Goal: Task Accomplishment & Management: Manage account settings

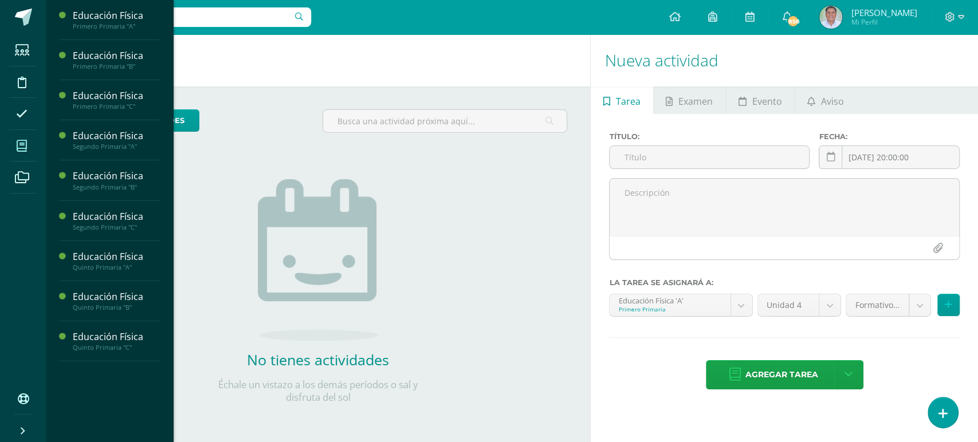
click at [21, 143] on icon at bounding box center [22, 145] width 10 height 11
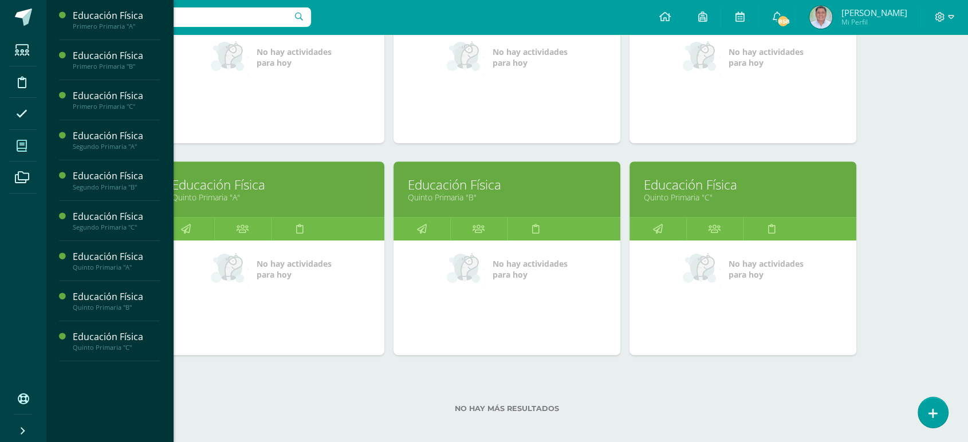
scroll to position [484, 0]
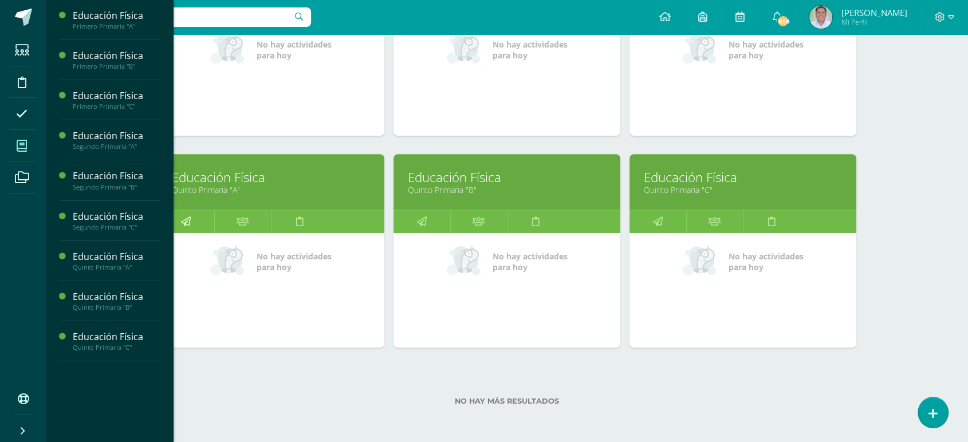
click at [186, 215] on icon at bounding box center [186, 221] width 10 height 22
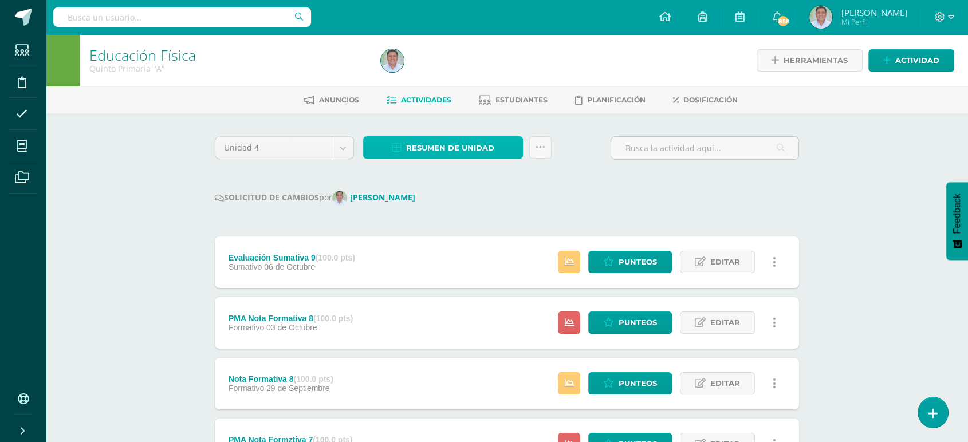
click at [454, 147] on span "Resumen de unidad" at bounding box center [450, 147] width 88 height 21
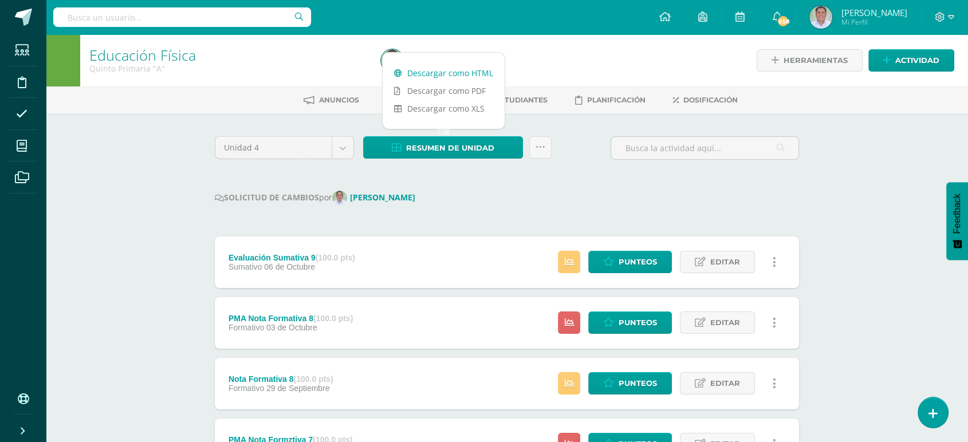
click at [441, 70] on link "Descargar como HTML" at bounding box center [444, 73] width 122 height 18
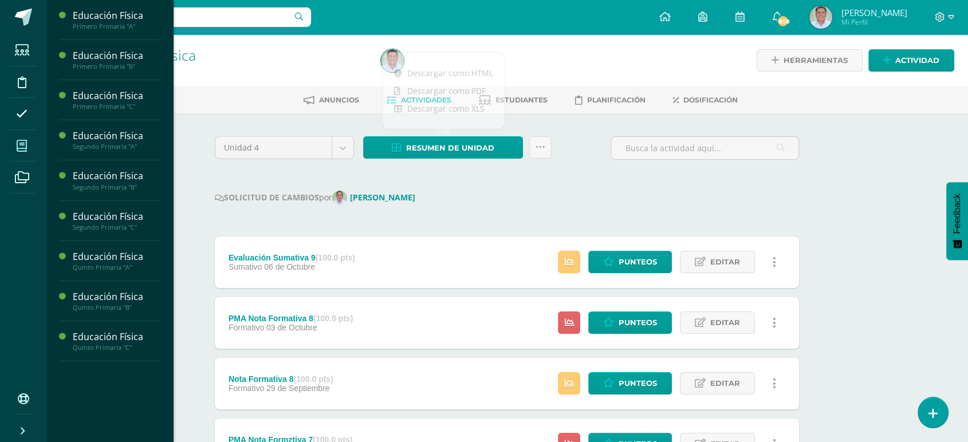
click at [15, 145] on span at bounding box center [22, 146] width 26 height 26
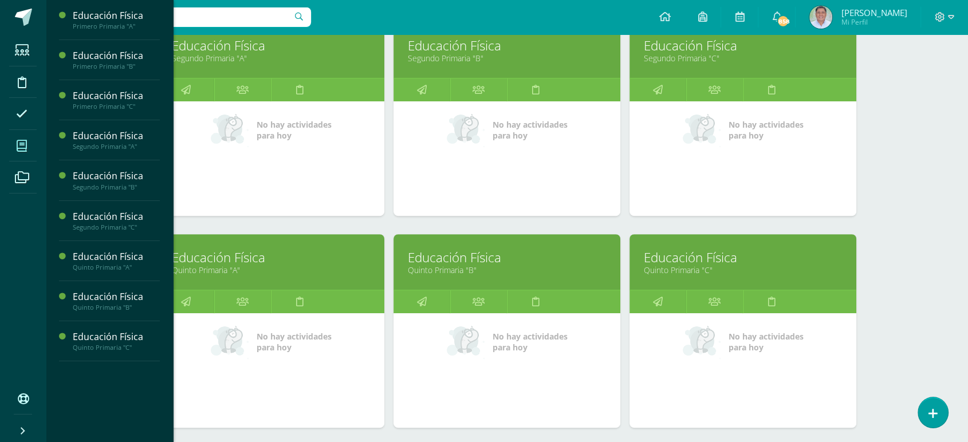
scroll to position [409, 0]
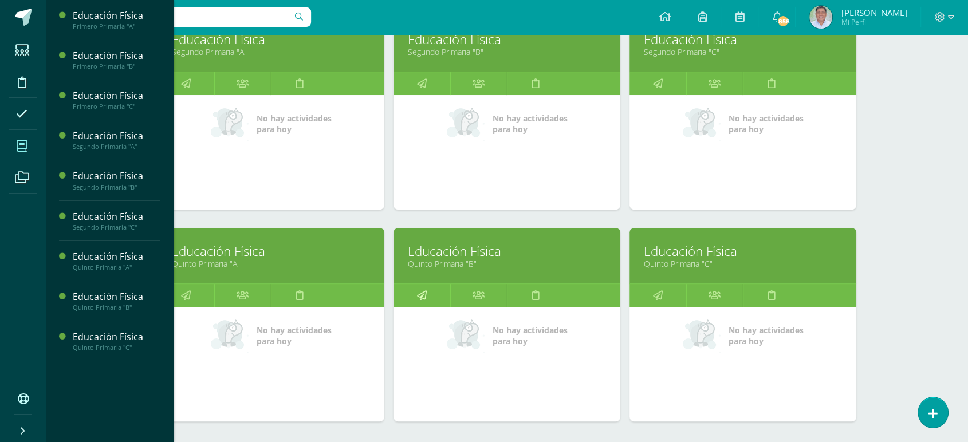
click at [425, 297] on icon at bounding box center [422, 295] width 10 height 22
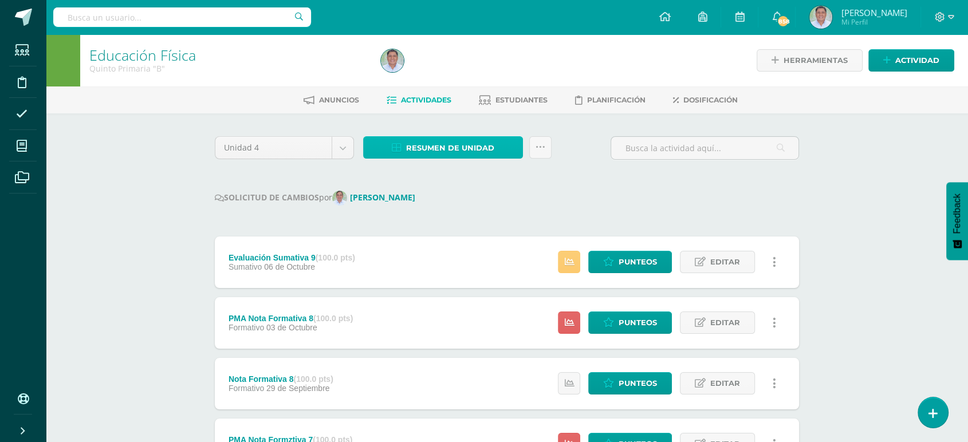
click at [419, 145] on span "Resumen de unidad" at bounding box center [450, 147] width 88 height 21
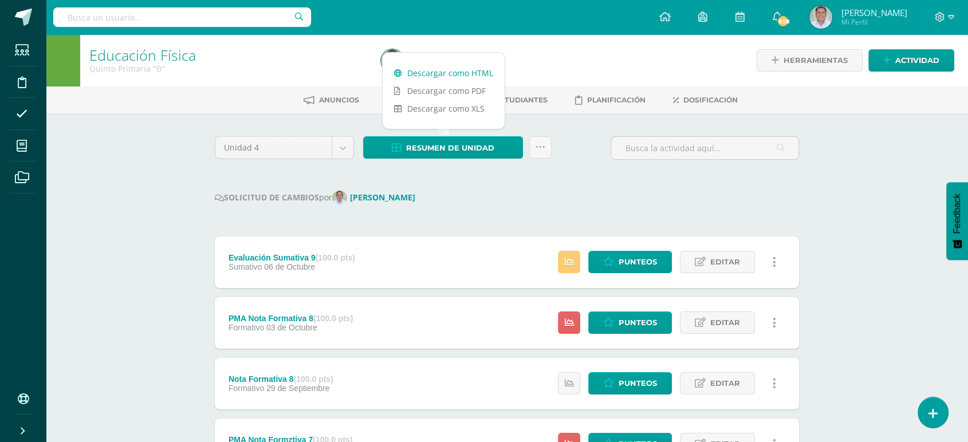
click at [440, 70] on link "Descargar como HTML" at bounding box center [444, 73] width 122 height 18
click at [630, 381] on span "Punteos" at bounding box center [638, 383] width 38 height 21
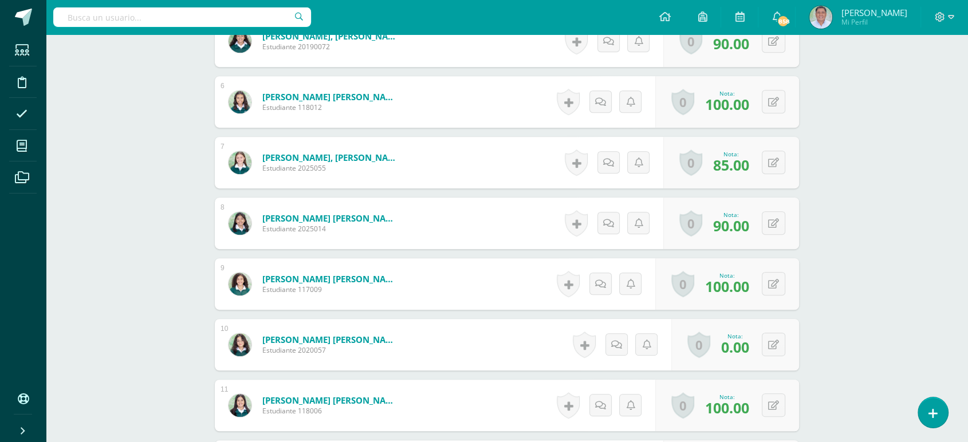
scroll to position [644, 0]
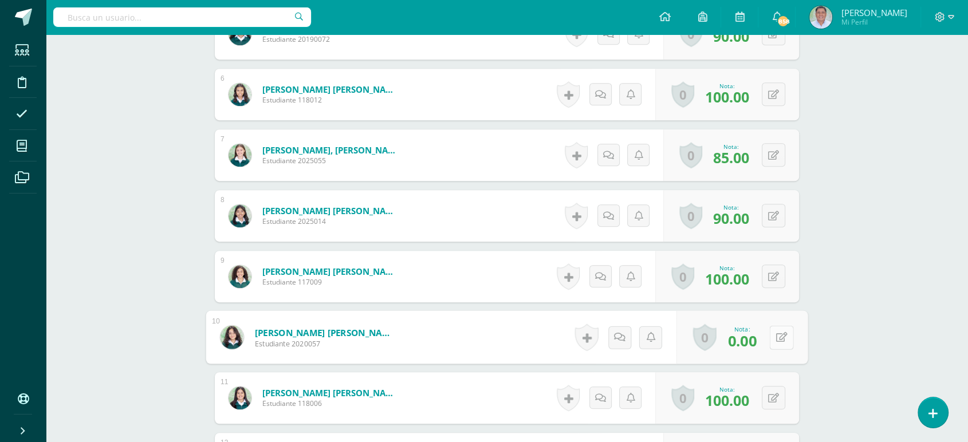
click at [773, 337] on button at bounding box center [781, 337] width 24 height 24
click at [748, 341] on icon at bounding box center [751, 341] width 10 height 10
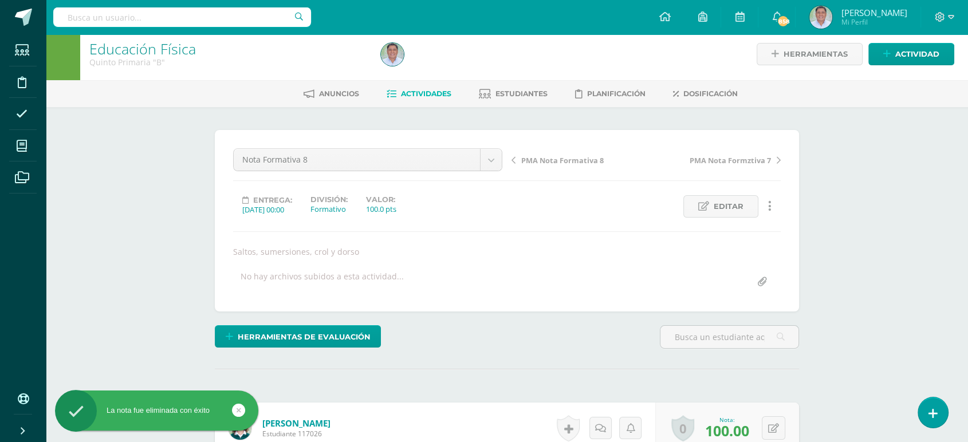
scroll to position [0, 0]
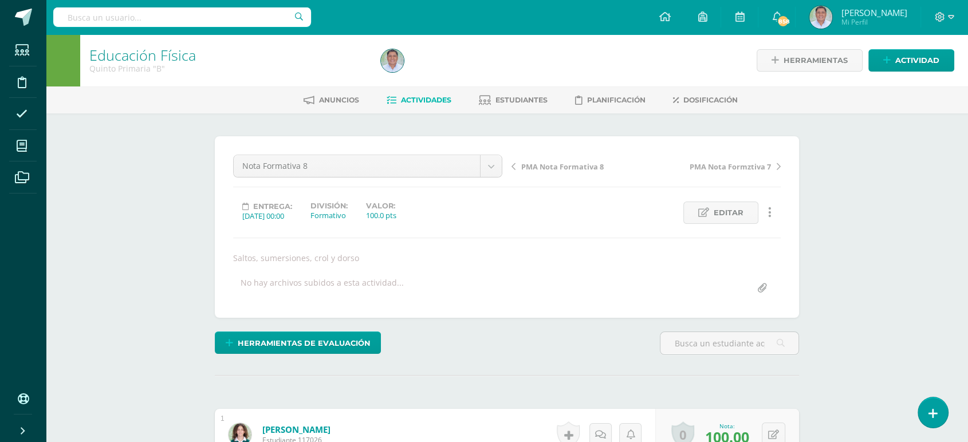
drag, startPoint x: 554, startPoint y: 117, endPoint x: 545, endPoint y: 136, distance: 20.2
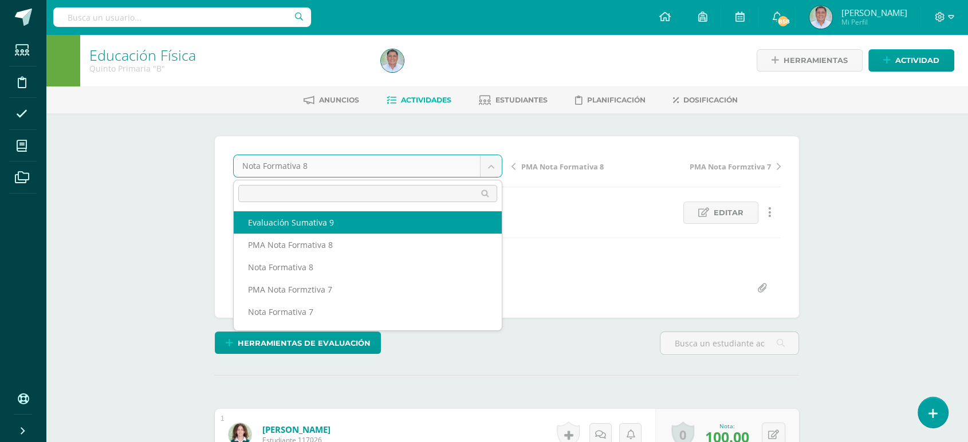
select select "/dashboard/teacher/grade-activity/259637/"
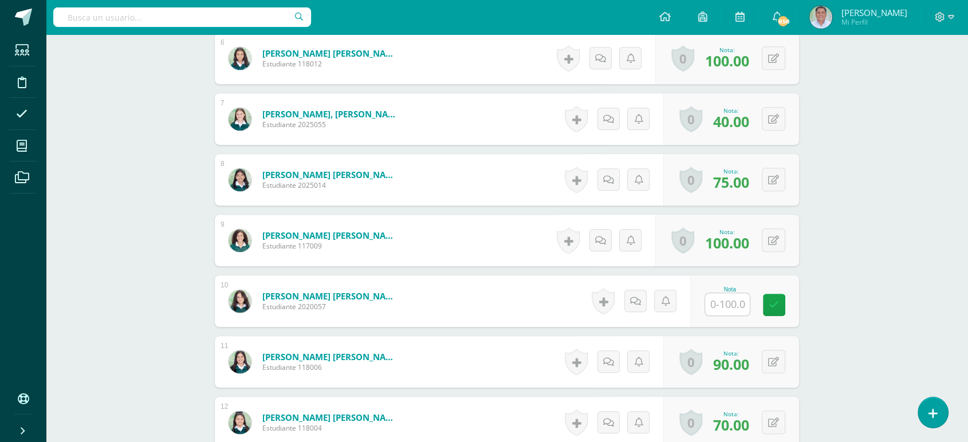
scroll to position [676, 0]
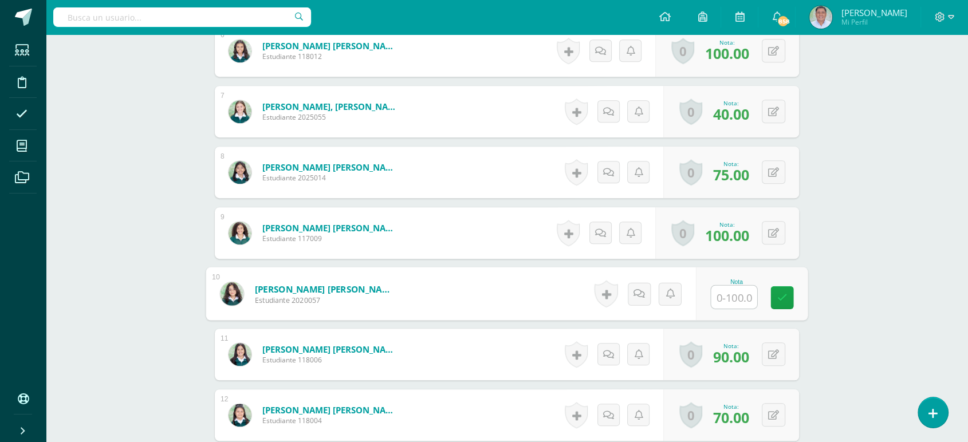
click at [724, 293] on input "text" at bounding box center [734, 297] width 46 height 23
type input "0"
click at [779, 297] on icon at bounding box center [782, 298] width 10 height 10
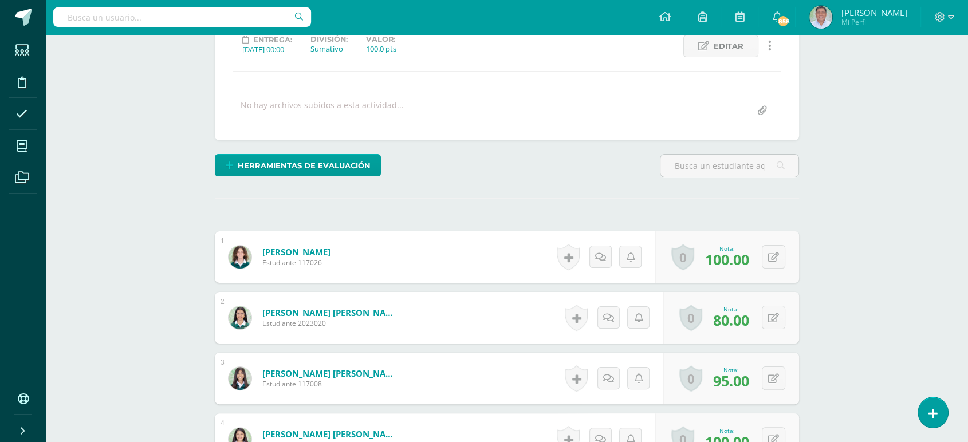
scroll to position [0, 0]
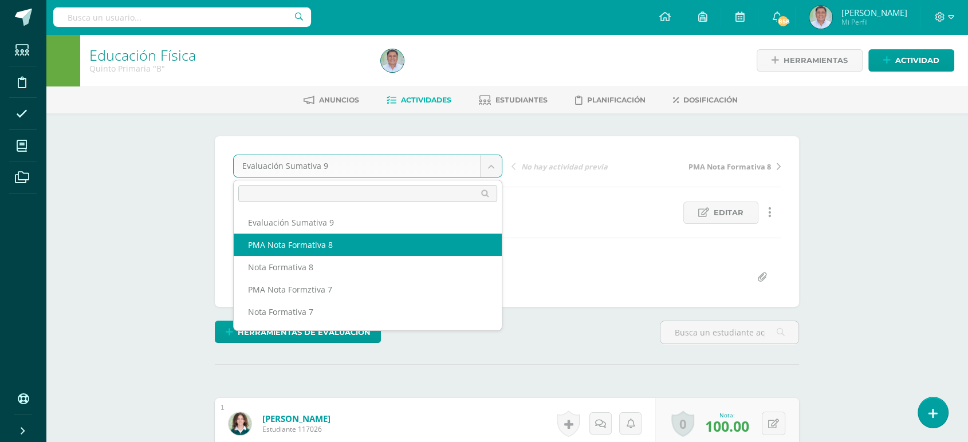
select select "/dashboard/teacher/grade-activity/259634/"
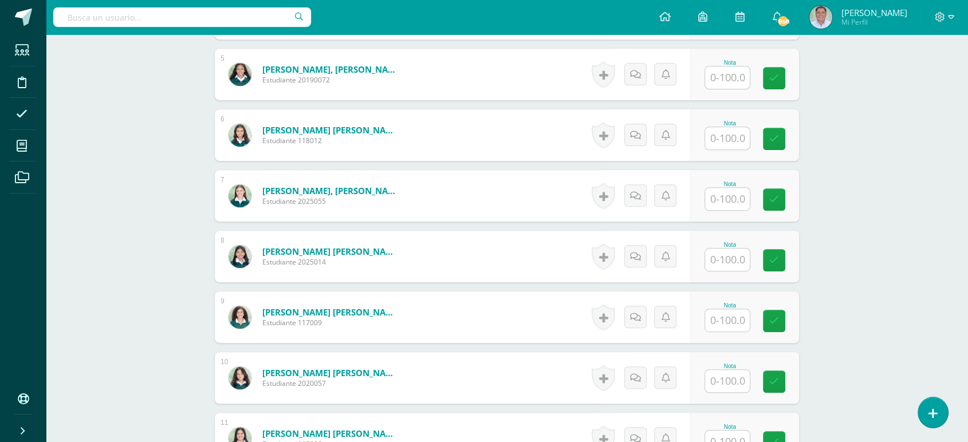
scroll to position [595, 0]
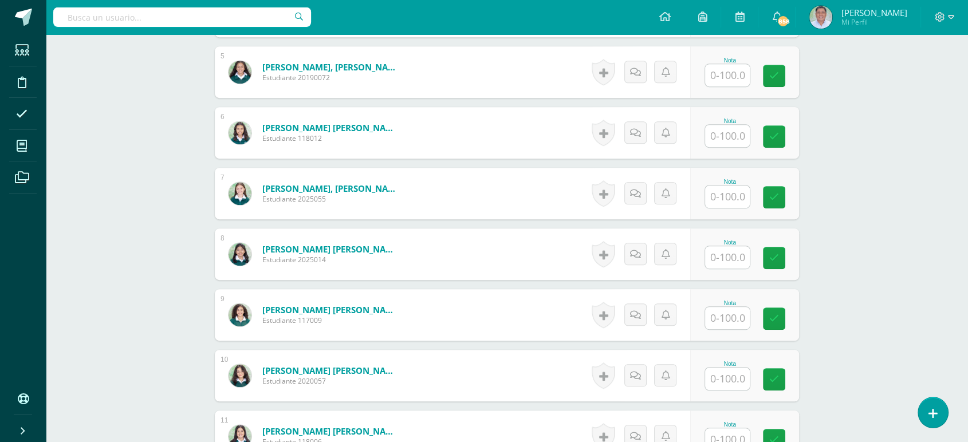
click at [730, 375] on input "text" at bounding box center [727, 379] width 45 height 22
type input "0"
click at [781, 380] on icon at bounding box center [782, 380] width 10 height 10
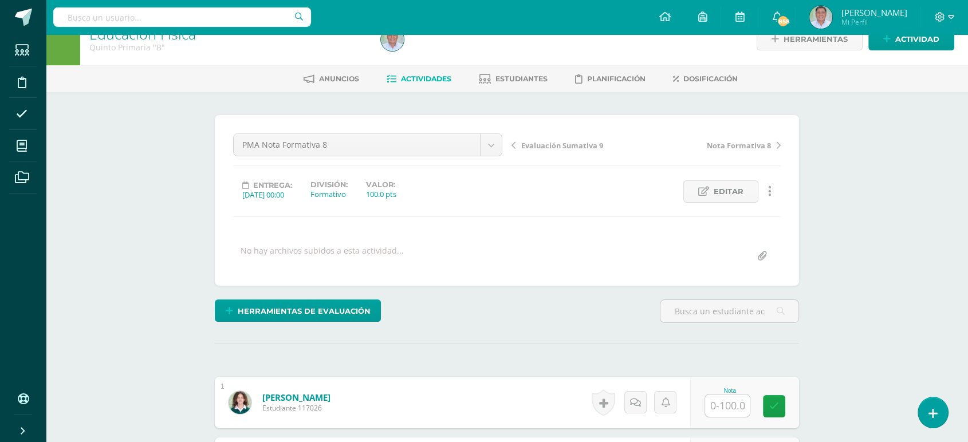
scroll to position [0, 0]
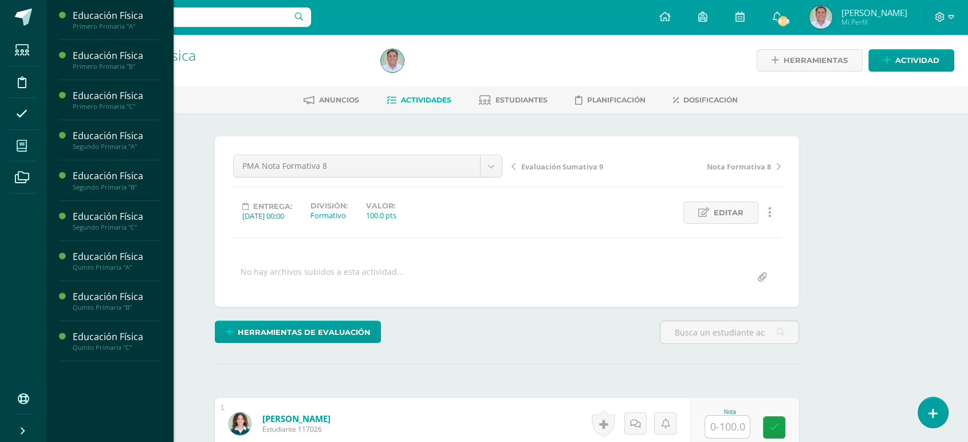
click at [21, 144] on icon at bounding box center [22, 145] width 10 height 11
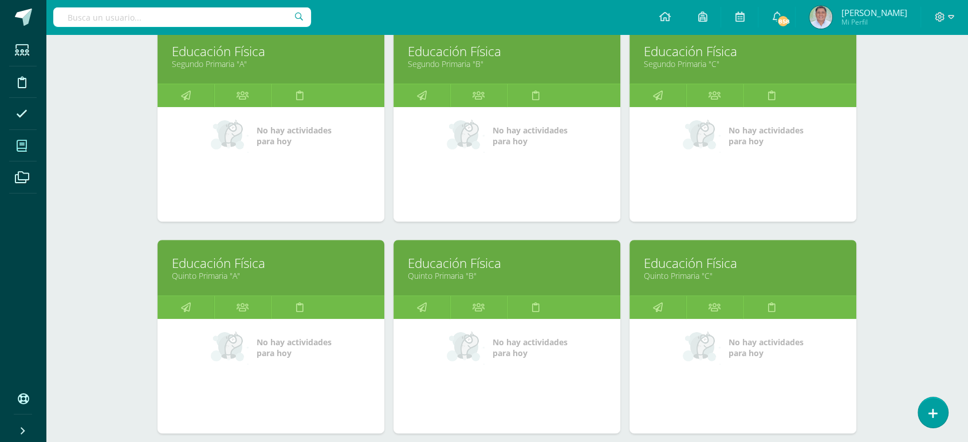
scroll to position [405, 0]
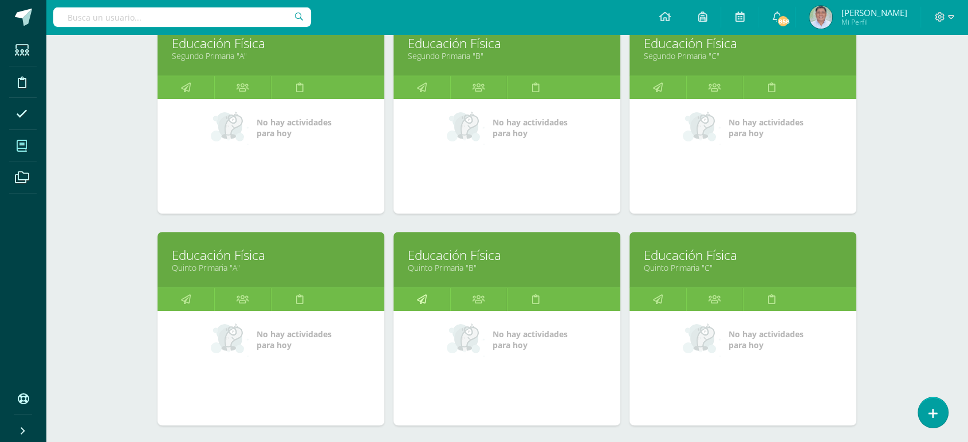
click at [422, 299] on icon at bounding box center [422, 299] width 10 height 22
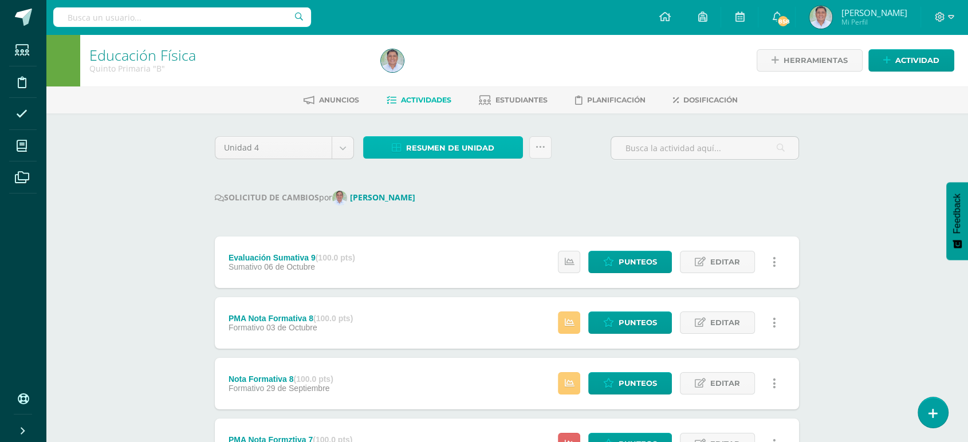
click at [437, 141] on span "Resumen de unidad" at bounding box center [450, 147] width 88 height 21
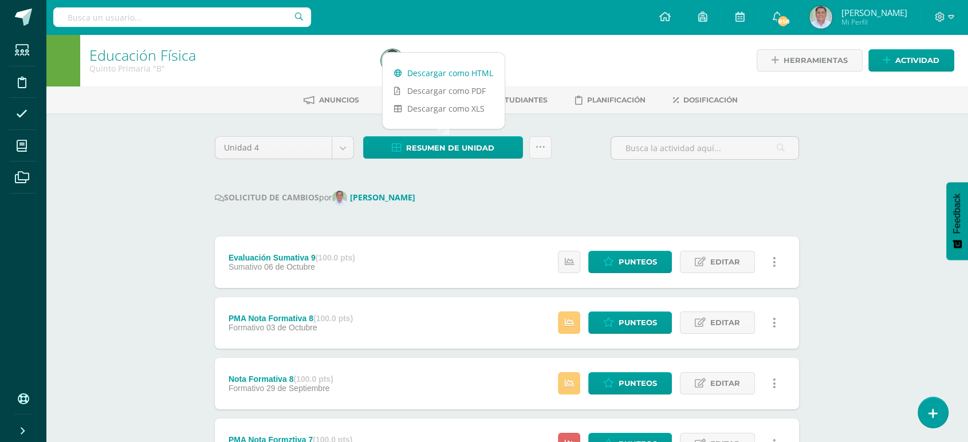
click at [445, 73] on link "Descargar como HTML" at bounding box center [444, 73] width 122 height 18
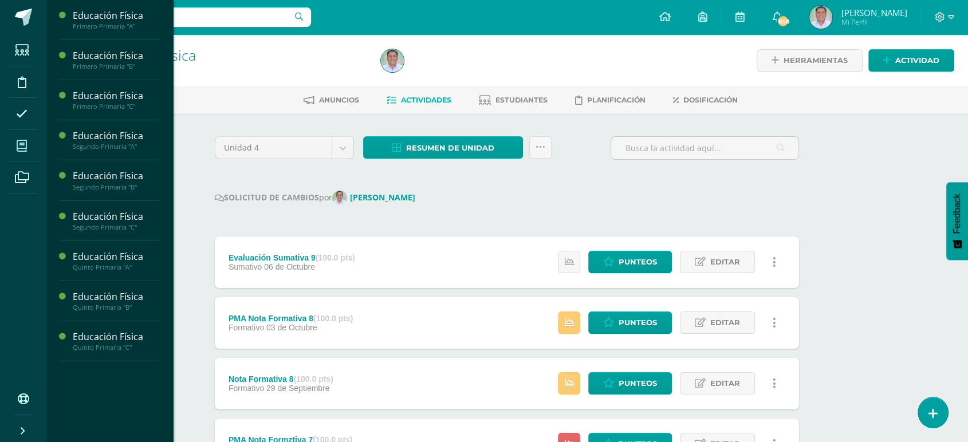
click at [21, 145] on icon at bounding box center [22, 145] width 10 height 11
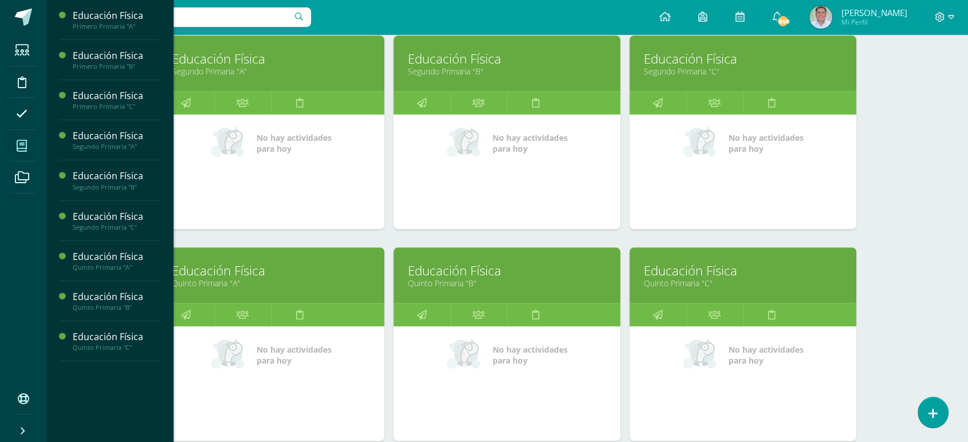
scroll to position [391, 0]
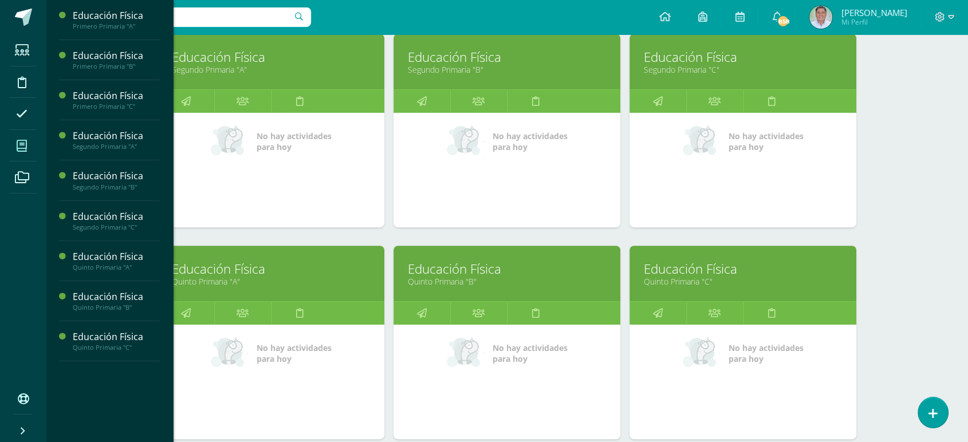
click at [633, 158] on div "No hay actividades para hoy" at bounding box center [743, 170] width 227 height 115
click at [659, 314] on icon at bounding box center [658, 313] width 10 height 22
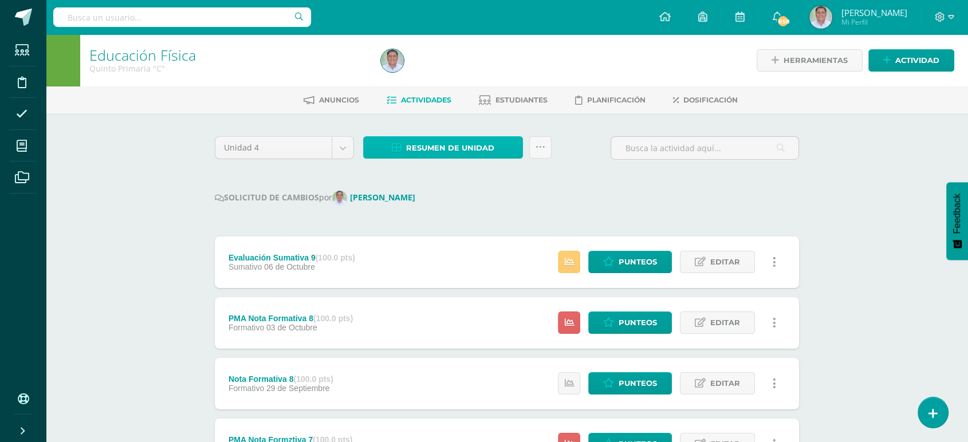
click at [461, 145] on span "Resumen de unidad" at bounding box center [450, 147] width 88 height 21
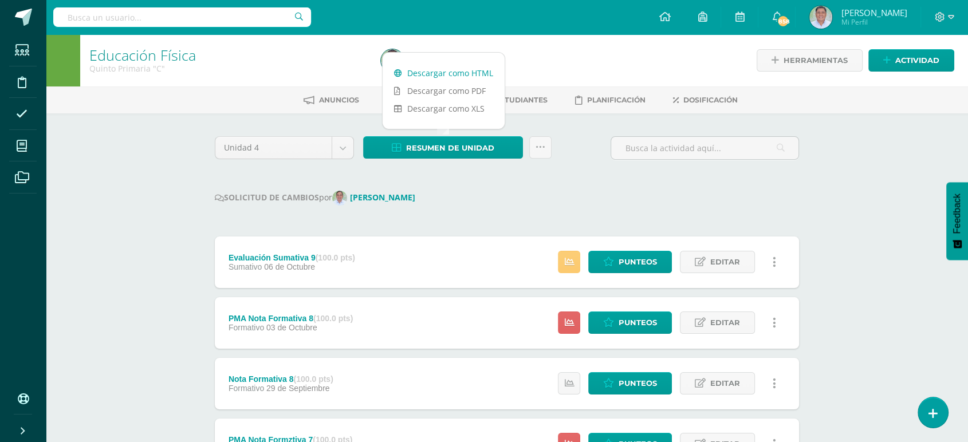
click at [426, 70] on link "Descargar como HTML" at bounding box center [444, 73] width 122 height 18
click at [435, 72] on link "Descargar como HTML" at bounding box center [444, 73] width 122 height 18
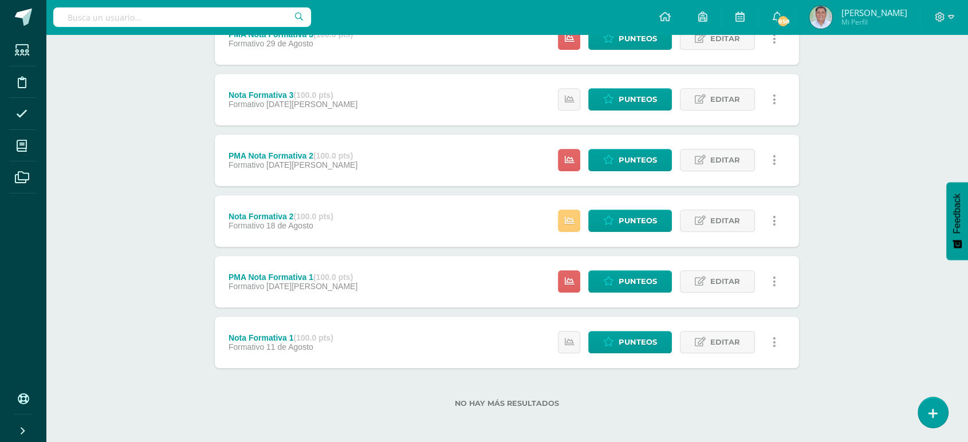
scroll to position [895, 0]
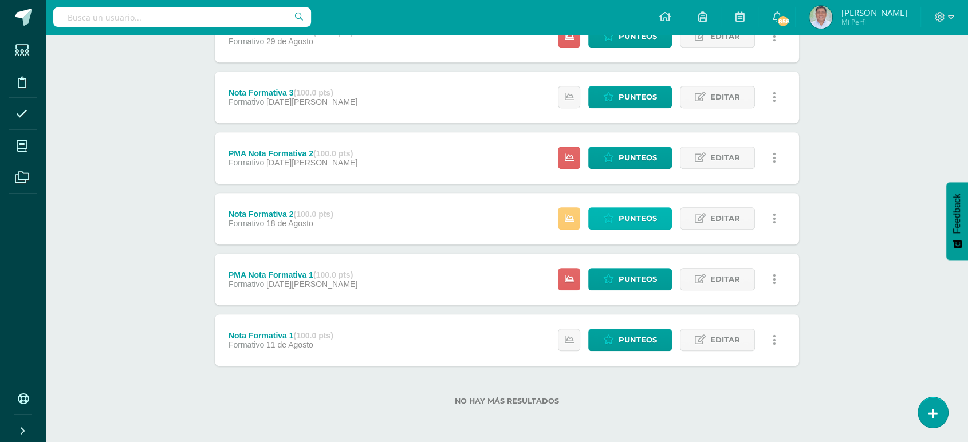
click at [631, 214] on span "Punteos" at bounding box center [638, 218] width 38 height 21
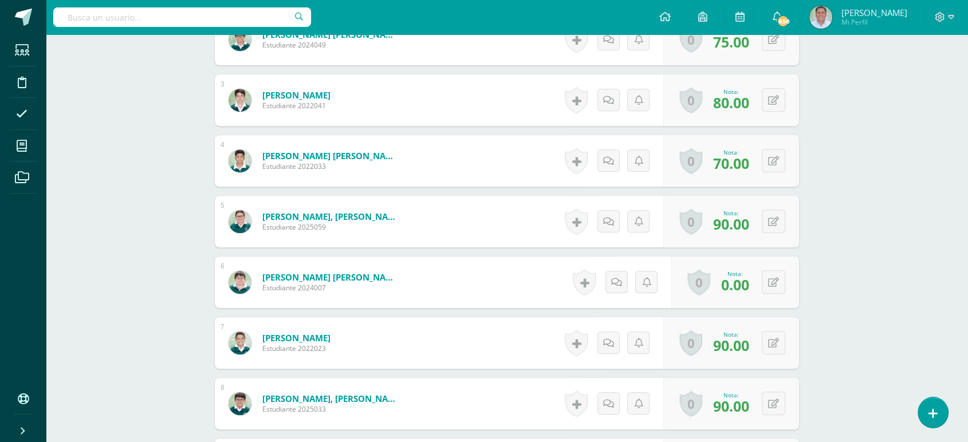
scroll to position [457, 0]
click at [770, 282] on button at bounding box center [781, 282] width 24 height 24
click at [749, 282] on icon at bounding box center [751, 286] width 10 height 10
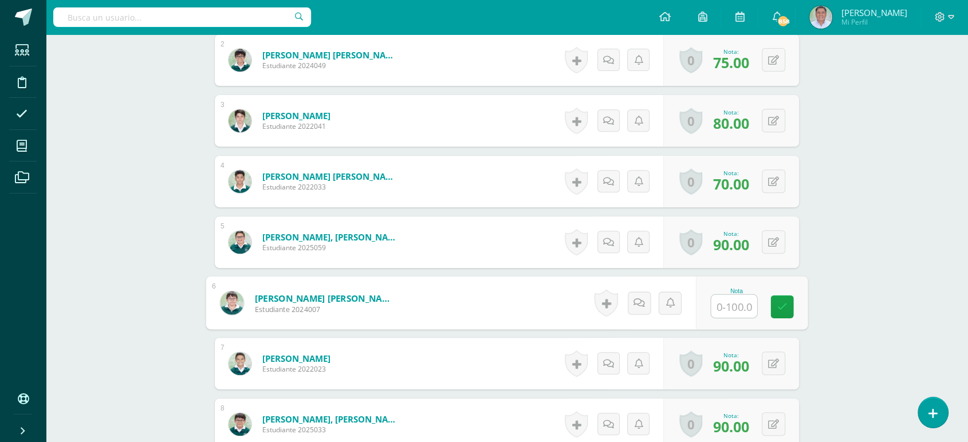
scroll to position [0, 0]
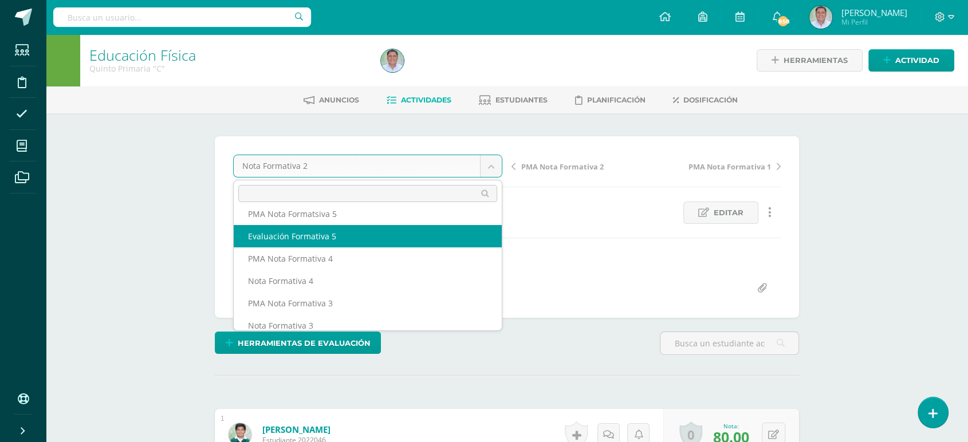
select select "/dashboard/teacher/grade-activity/259608/"
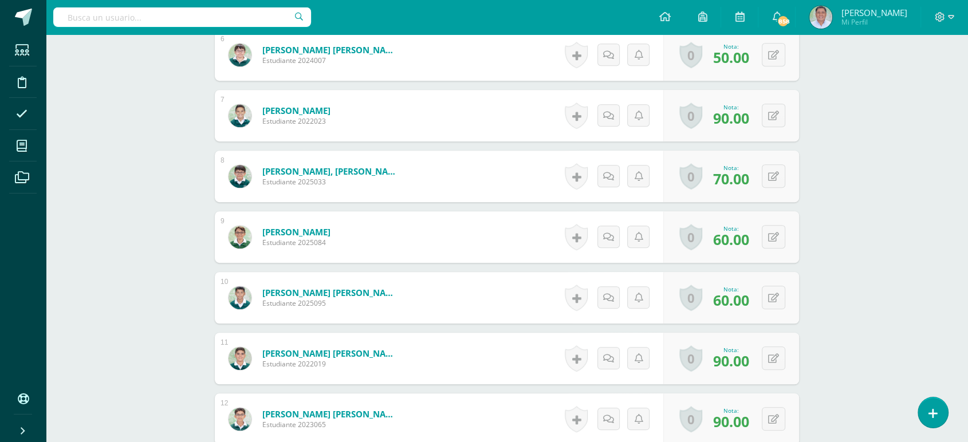
scroll to position [685, 0]
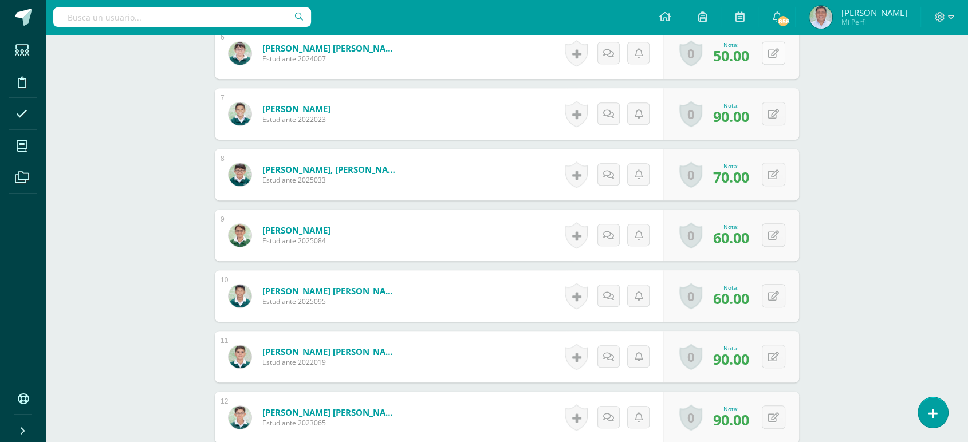
click at [771, 53] on button at bounding box center [773, 52] width 23 height 23
type input "60"
click at [751, 53] on icon at bounding box center [751, 57] width 10 height 10
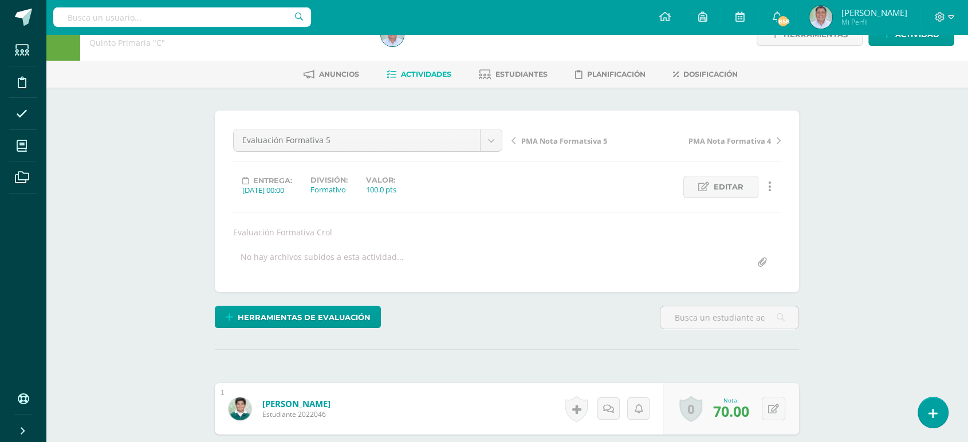
scroll to position [0, 0]
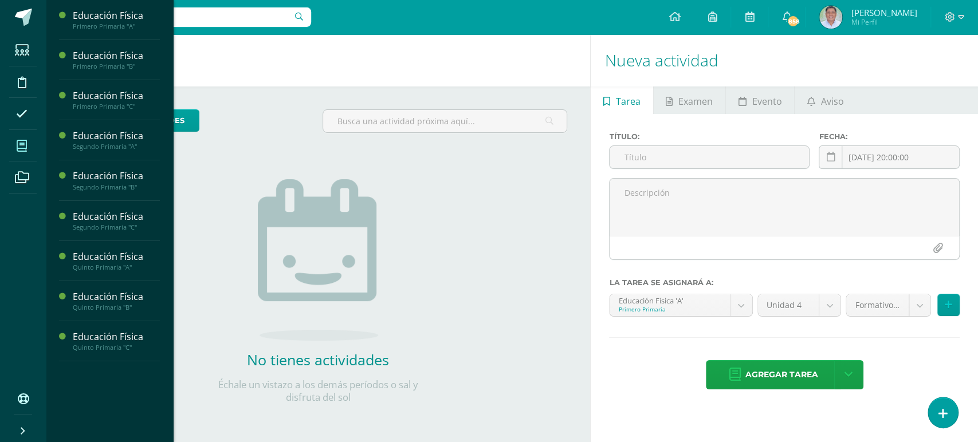
click at [23, 145] on icon at bounding box center [22, 145] width 10 height 11
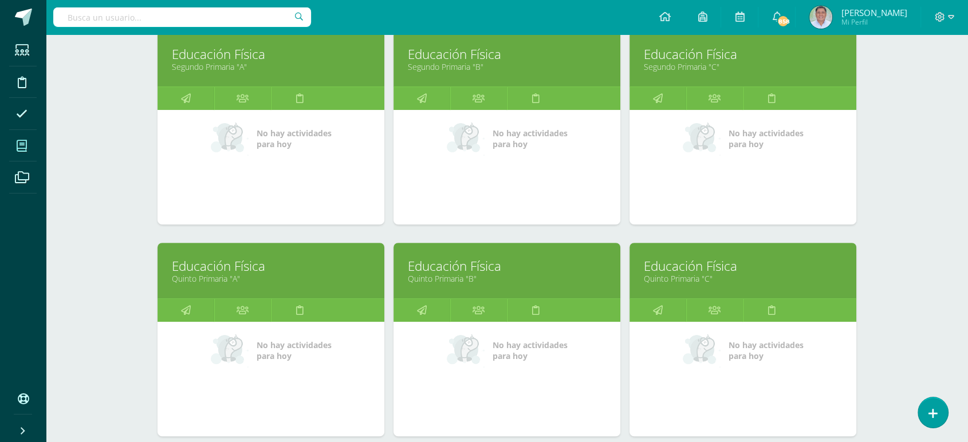
scroll to position [399, 0]
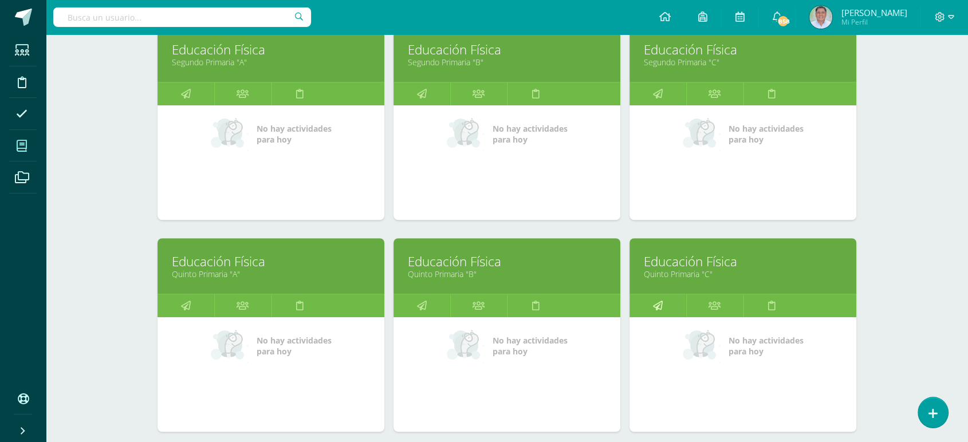
click at [656, 304] on icon at bounding box center [658, 305] width 10 height 22
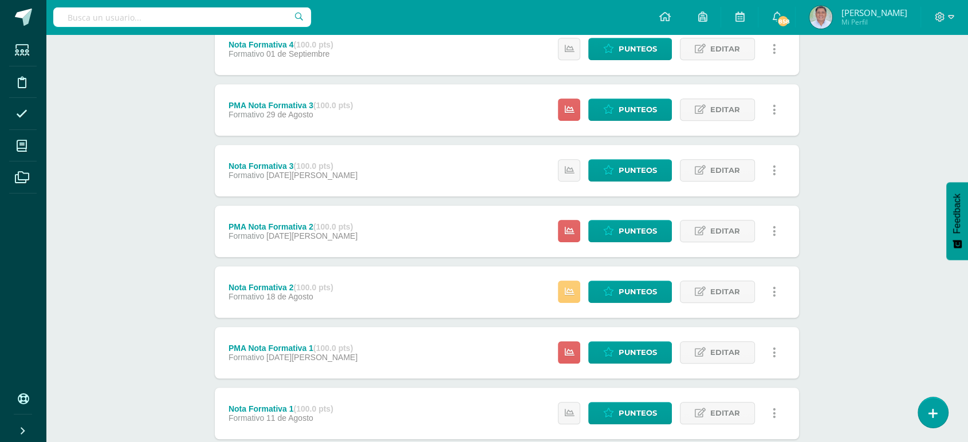
scroll to position [834, 0]
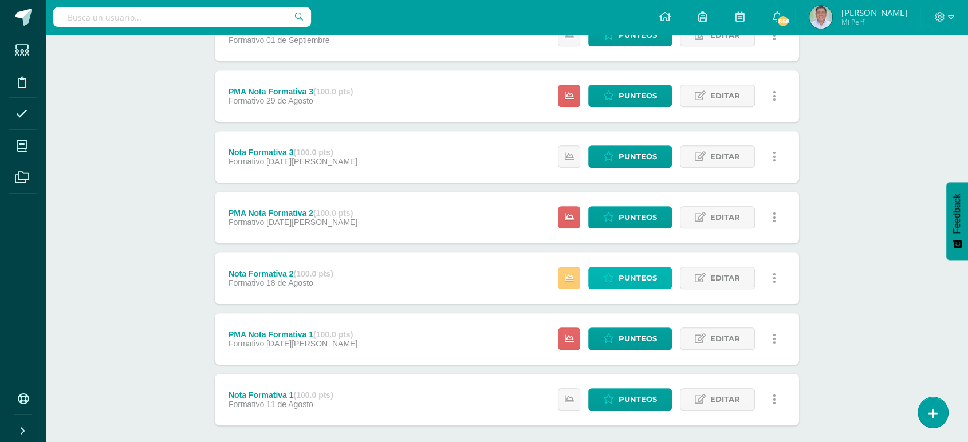
click at [636, 272] on span "Punteos" at bounding box center [638, 277] width 38 height 21
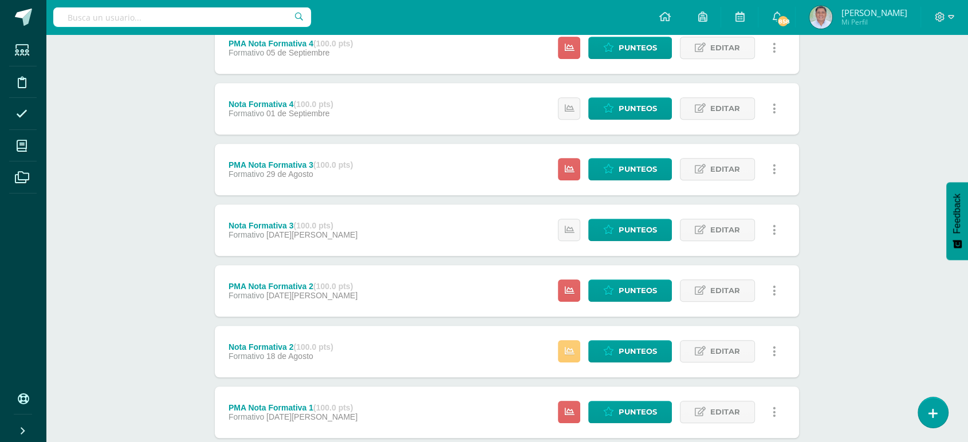
scroll to position [808, 0]
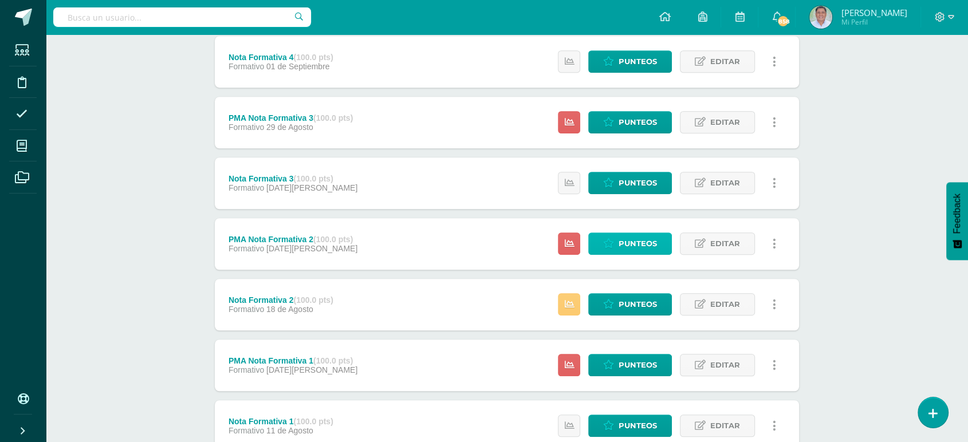
click at [635, 238] on span "Punteos" at bounding box center [638, 243] width 38 height 21
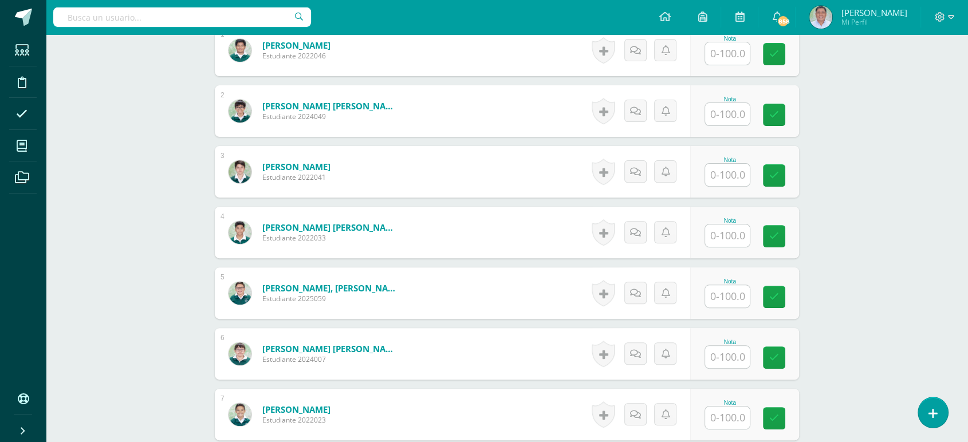
scroll to position [374, 0]
click at [728, 356] on input "text" at bounding box center [727, 356] width 45 height 22
type input "50"
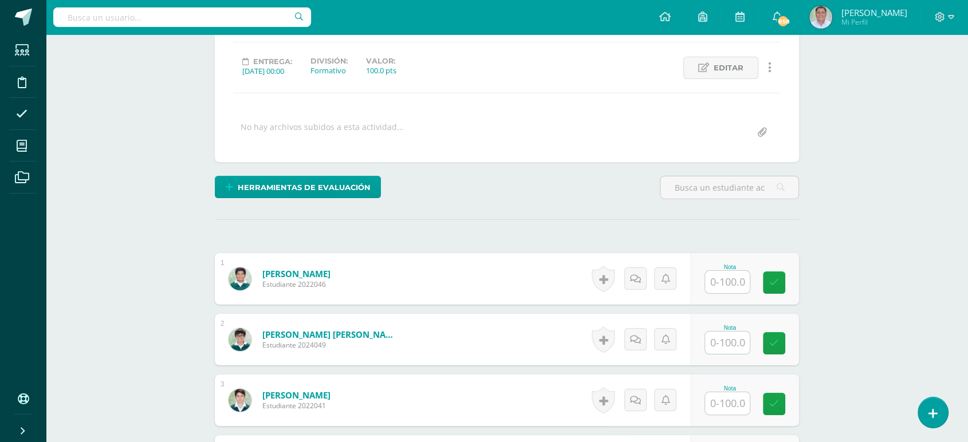
scroll to position [147, 0]
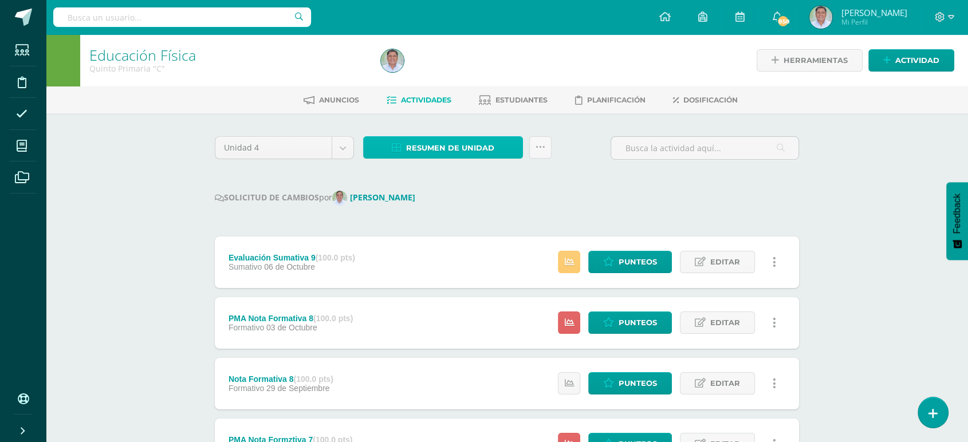
click at [429, 147] on span "Resumen de unidad" at bounding box center [450, 147] width 88 height 21
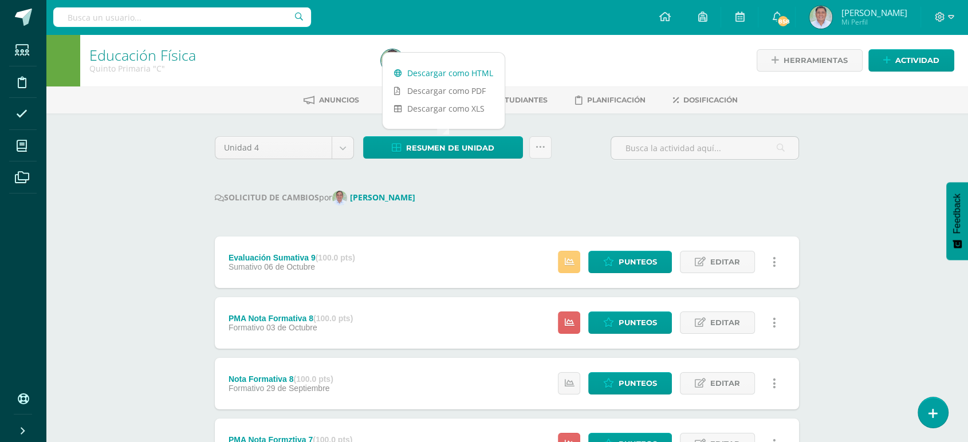
click at [436, 72] on link "Descargar como HTML" at bounding box center [444, 73] width 122 height 18
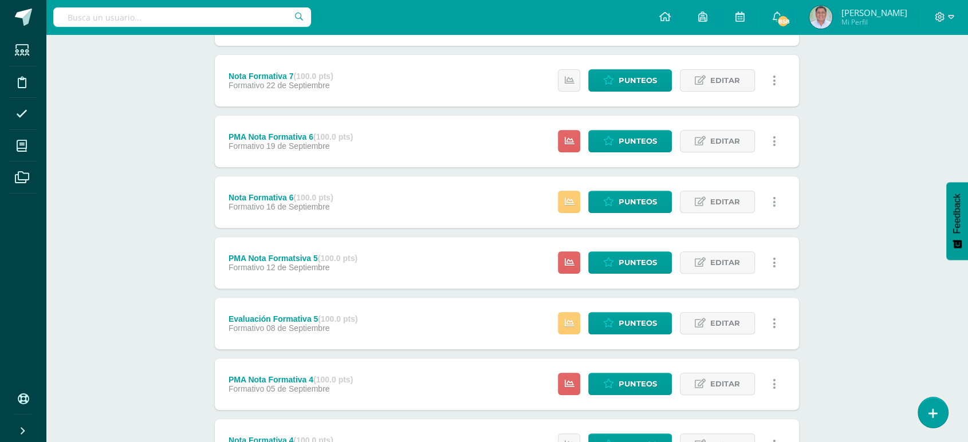
scroll to position [426, 0]
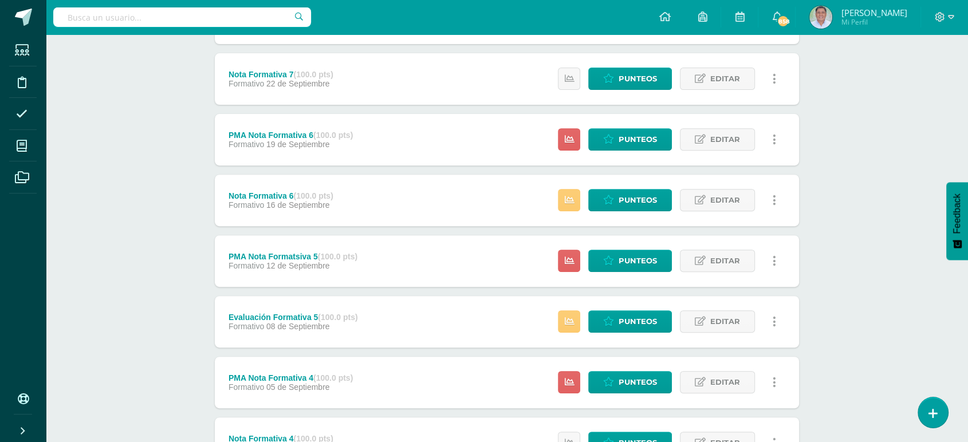
click at [638, 187] on div "Estatus de Actividad: 0 Estudiantes sin calificar 0 Estudiantes con cero Media …" at bounding box center [670, 201] width 258 height 52
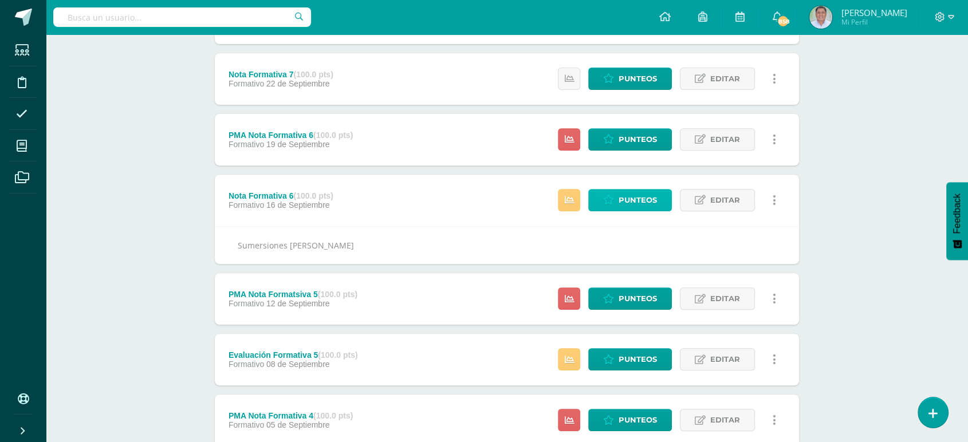
click at [638, 203] on span "Punteos" at bounding box center [638, 200] width 38 height 21
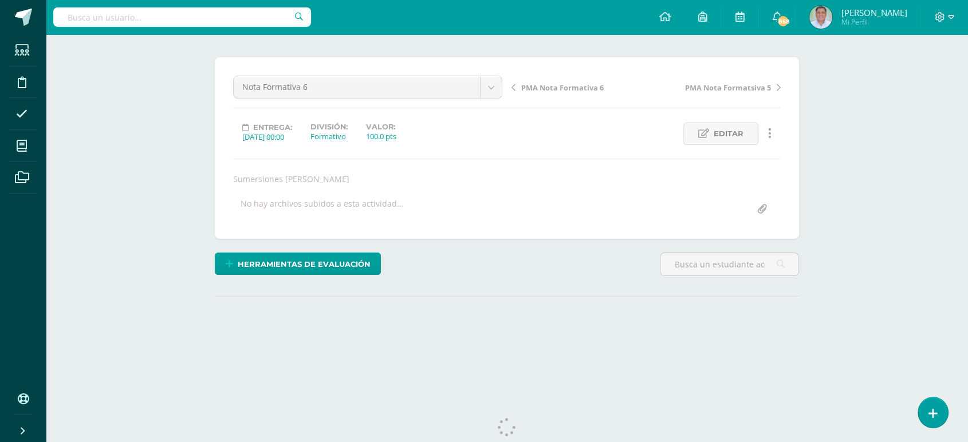
scroll to position [107, 0]
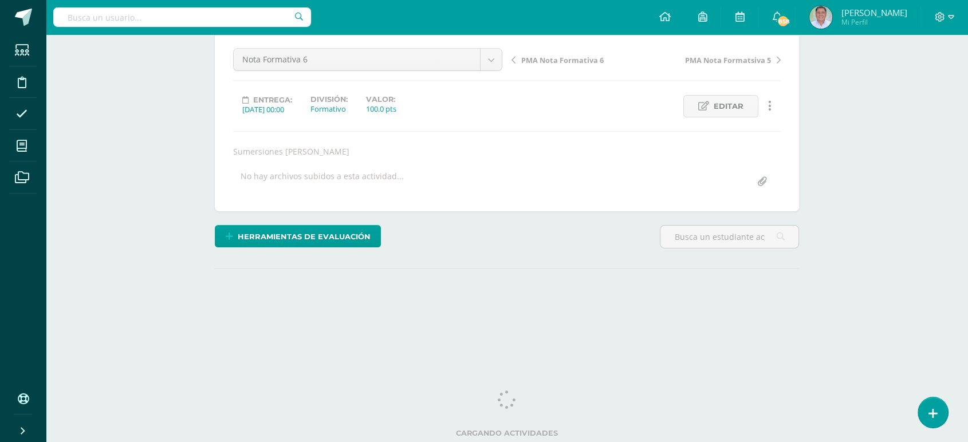
drag, startPoint x: 972, startPoint y: 101, endPoint x: 977, endPoint y: 304, distance: 202.8
click at [967, 304] on html "Estudiantes Disciplina Asistencia Mis cursos Archivos Soporte Ayuda Reportar un…" at bounding box center [484, 125] width 968 height 465
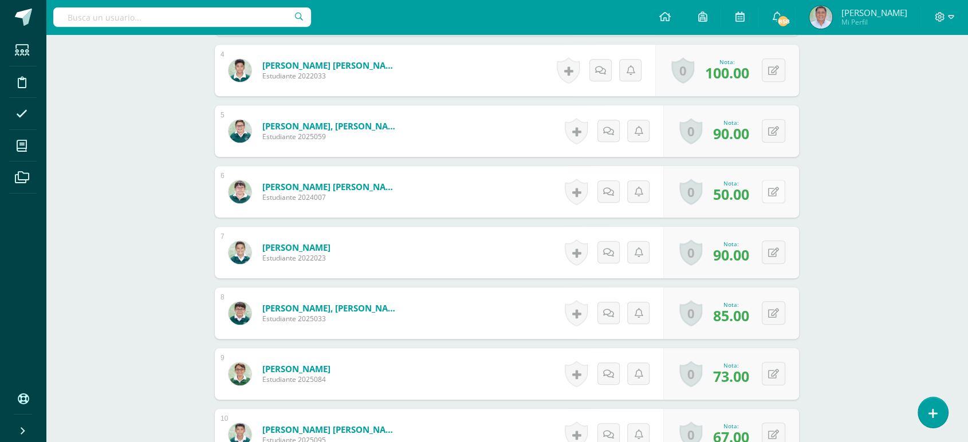
scroll to position [547, 0]
click at [771, 191] on button at bounding box center [773, 190] width 23 height 23
click at [750, 192] on icon at bounding box center [751, 195] width 10 height 10
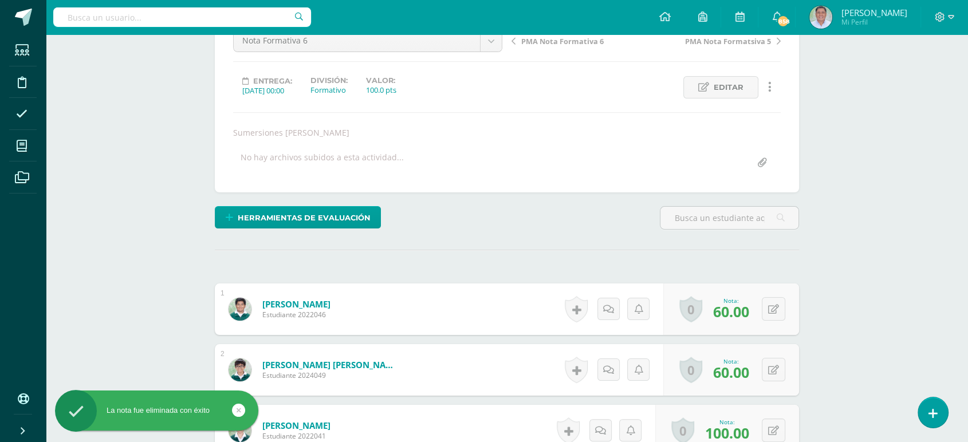
scroll to position [0, 0]
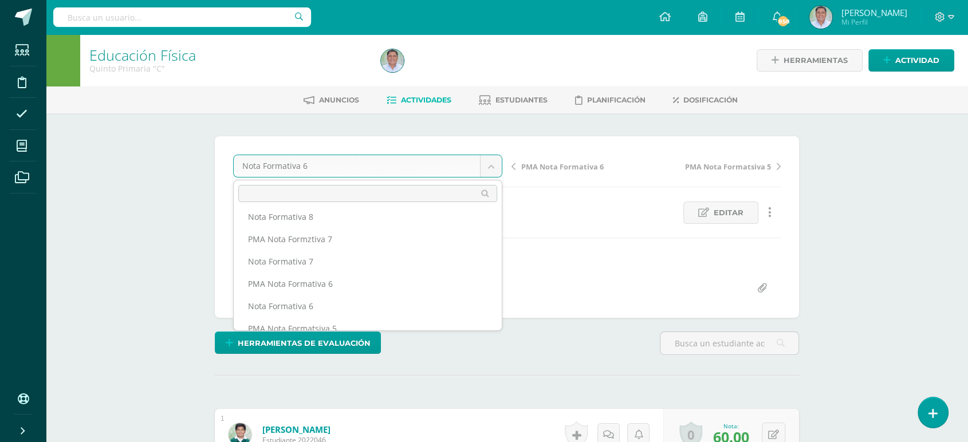
scroll to position [82, 0]
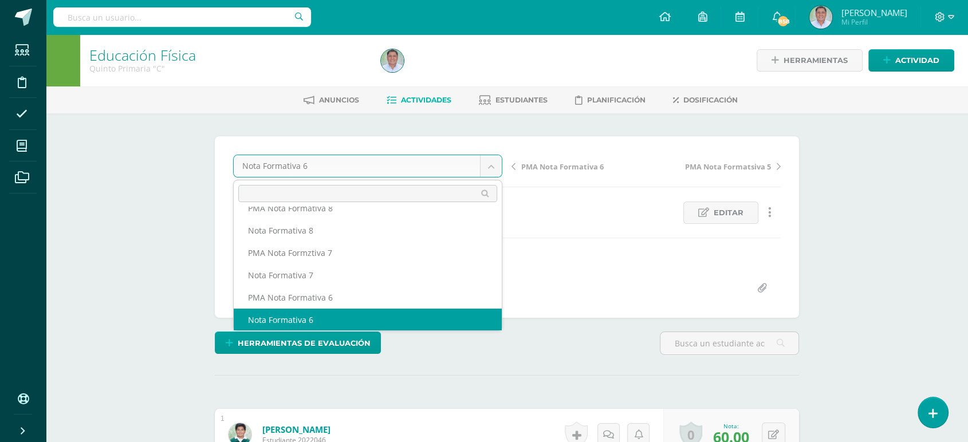
scroll to position [27, 0]
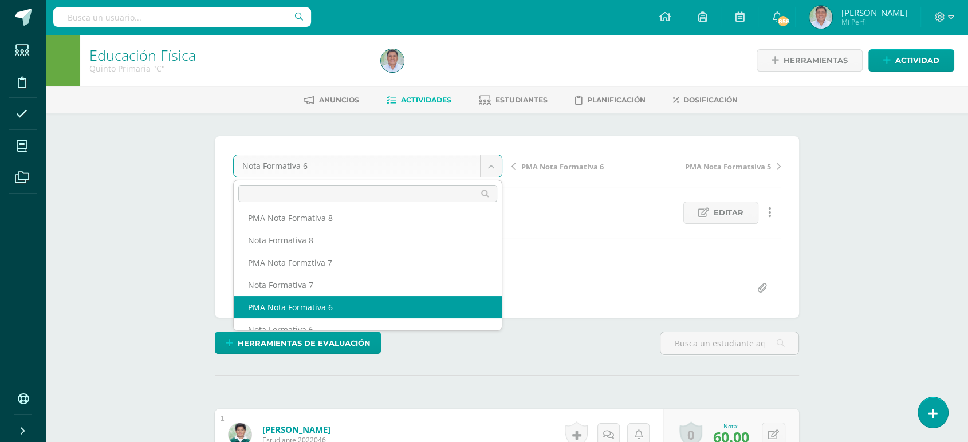
select select "/dashboard/teacher/grade-activity/259620/"
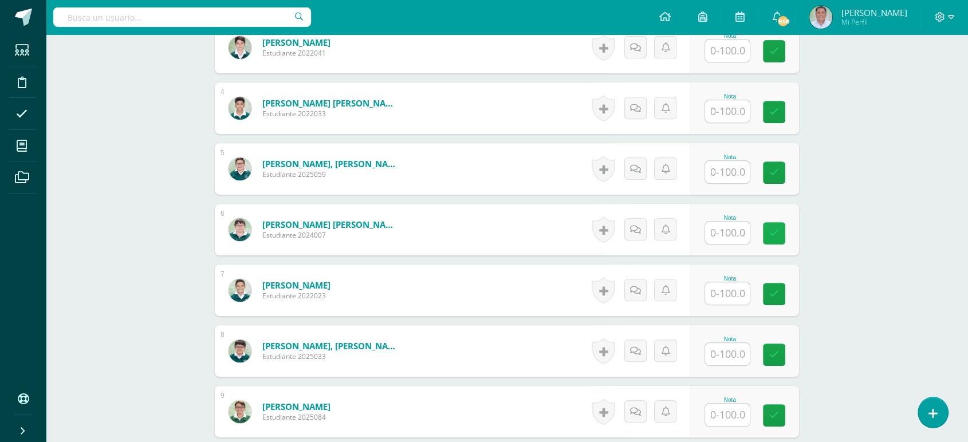
scroll to position [498, 0]
click at [735, 231] on input "text" at bounding box center [734, 232] width 46 height 23
type input "50"
click at [785, 228] on icon at bounding box center [782, 233] width 10 height 10
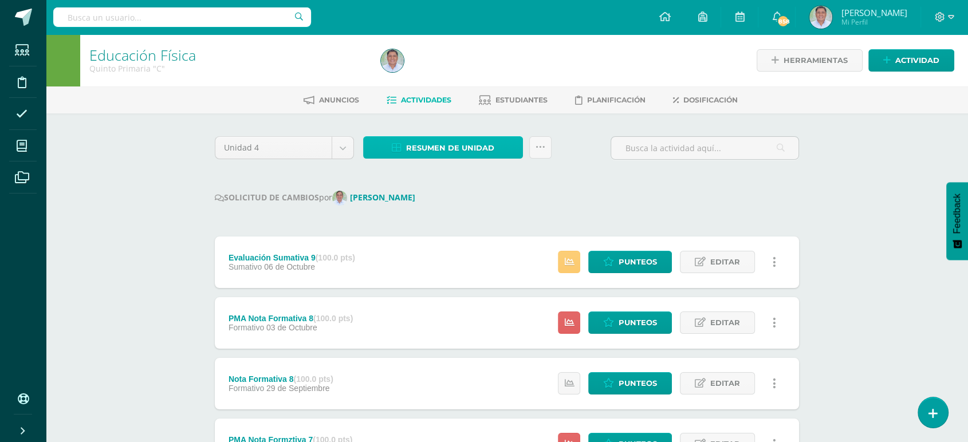
click at [428, 143] on span "Resumen de unidad" at bounding box center [450, 147] width 88 height 21
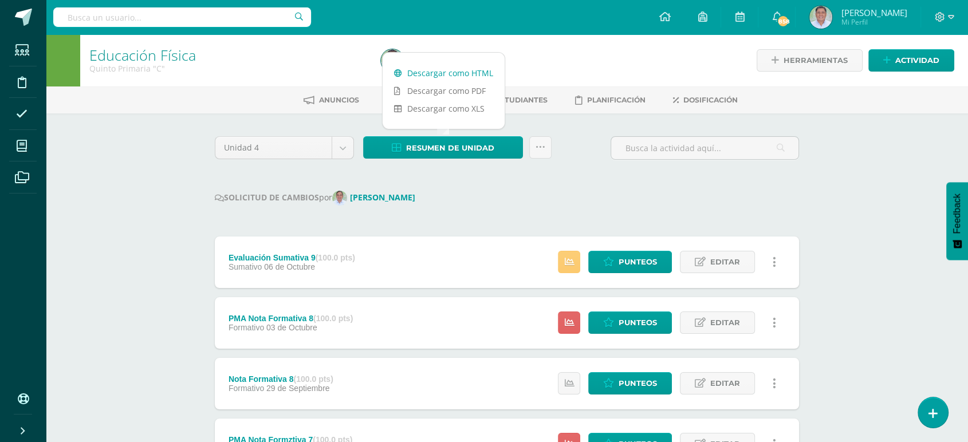
click at [430, 70] on link "Descargar como HTML" at bounding box center [444, 73] width 122 height 18
click at [434, 71] on link "Descargar como HTML" at bounding box center [444, 73] width 122 height 18
